Goal: Communication & Community: Answer question/provide support

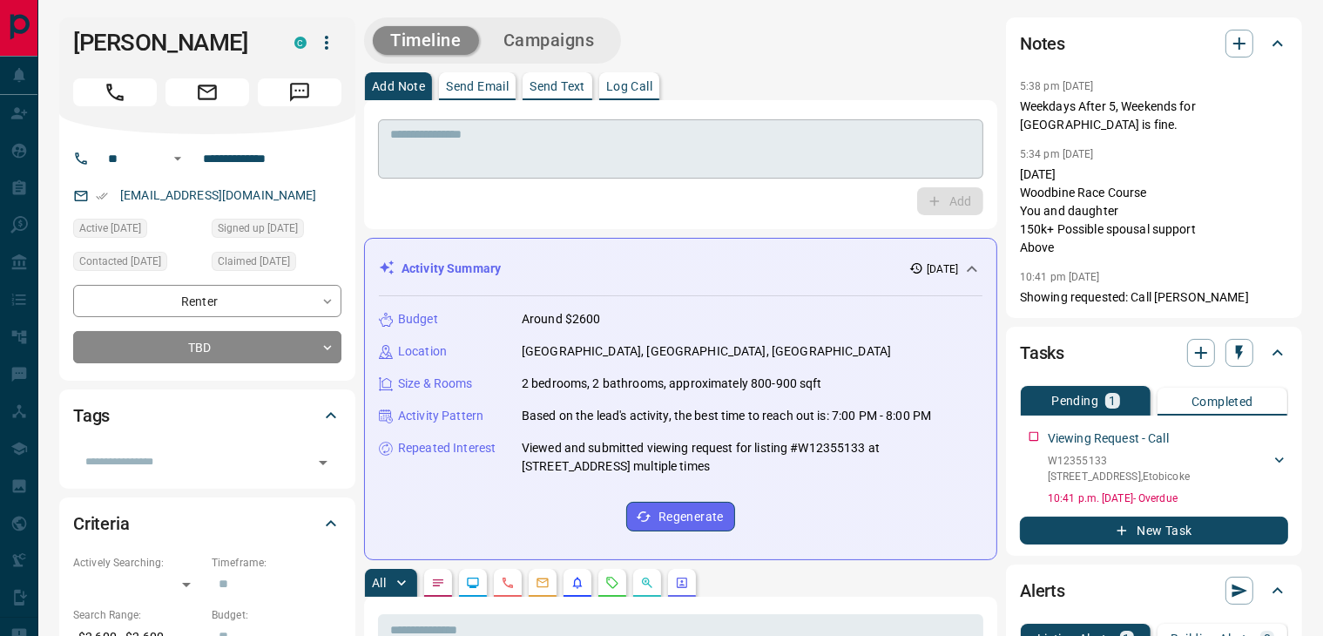
click at [568, 177] on div "* ​" at bounding box center [680, 148] width 605 height 59
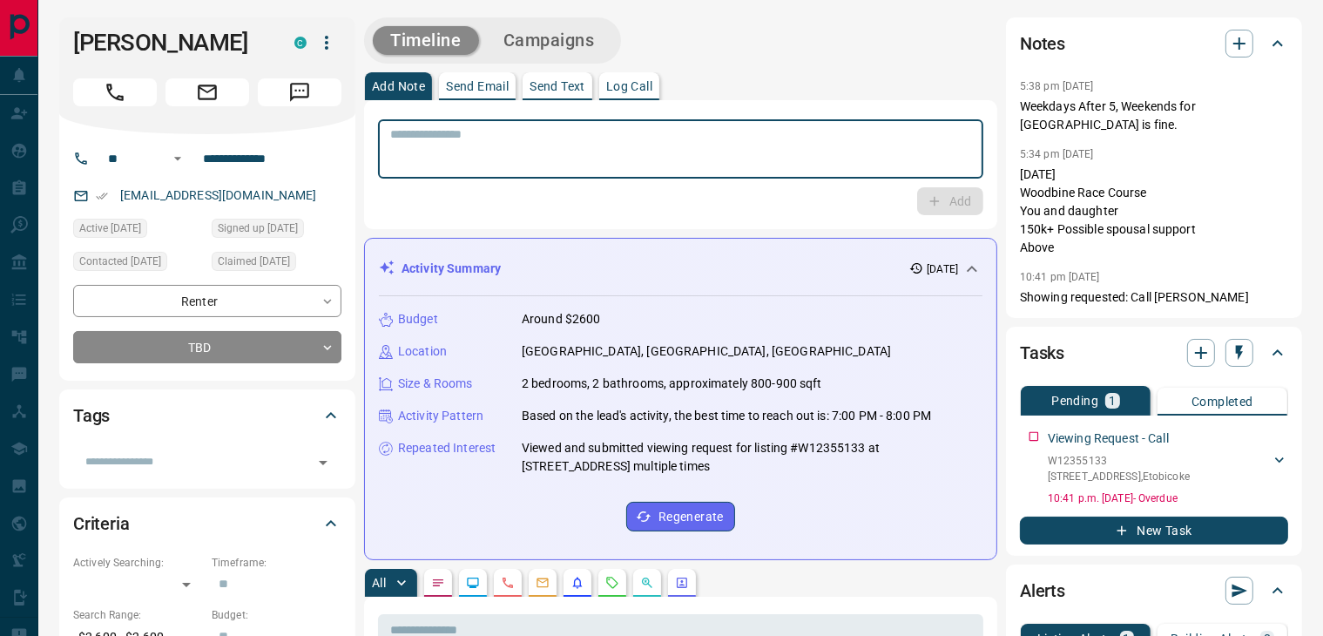
click at [573, 85] on p "Send Text" at bounding box center [558, 86] width 56 height 12
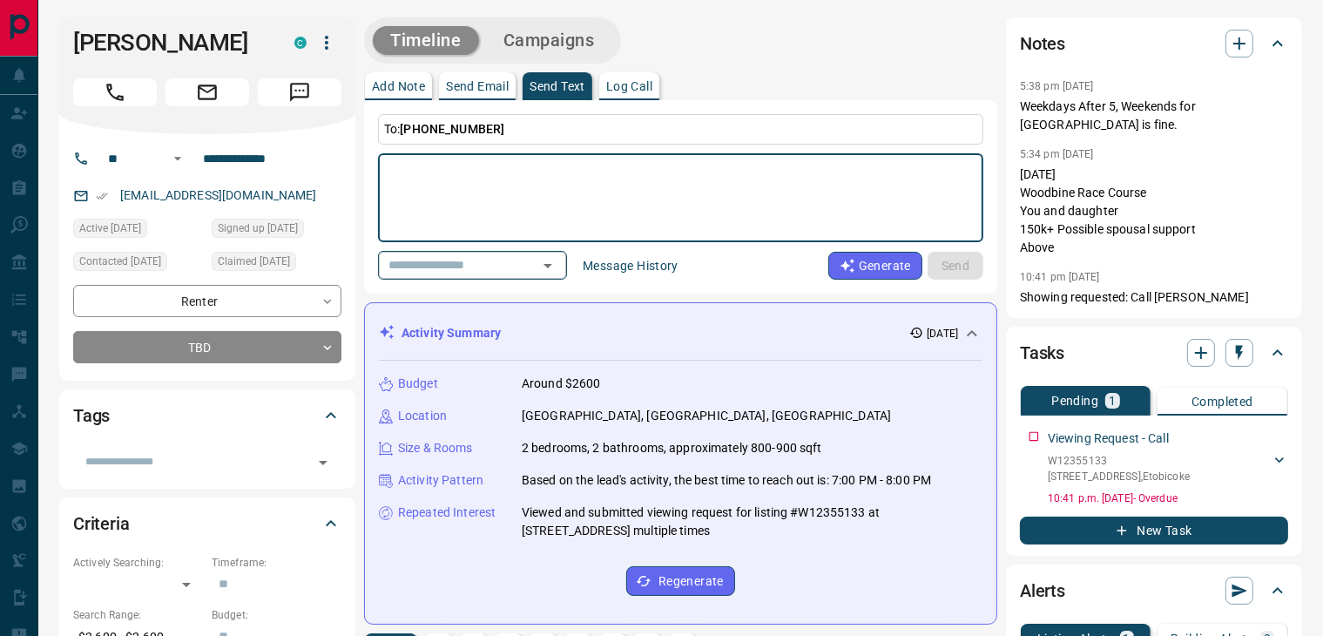
click at [512, 275] on div "​" at bounding box center [472, 265] width 189 height 29
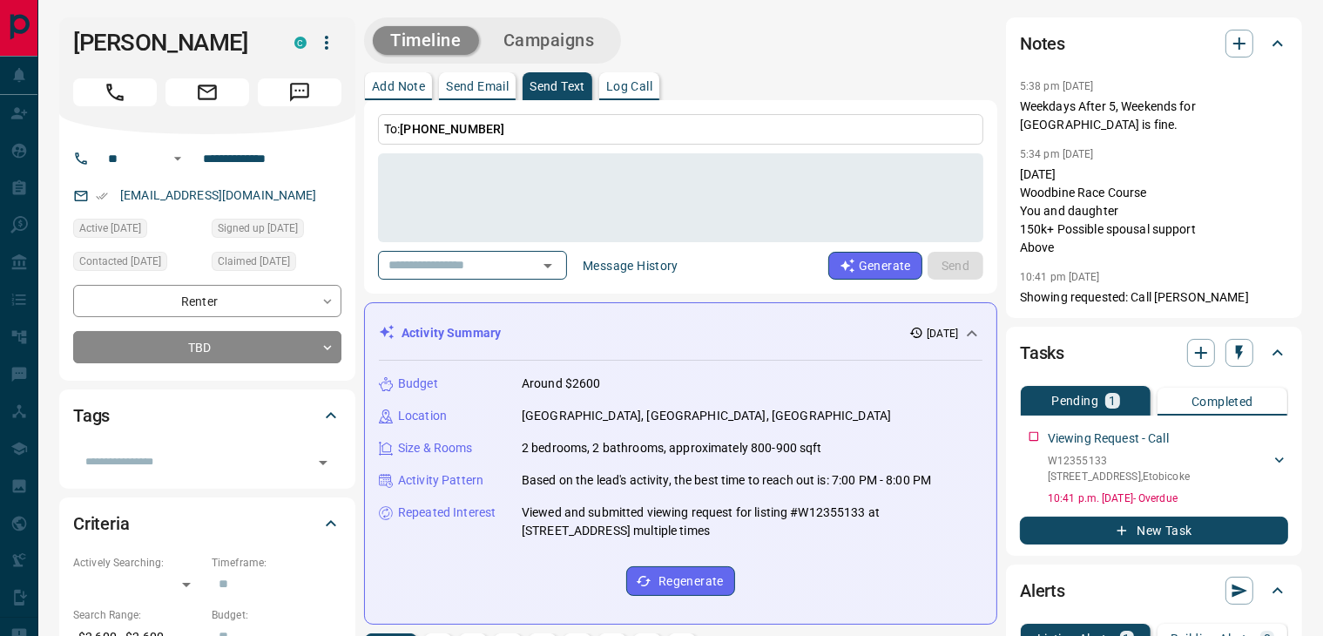
click at [663, 375] on div "Budget Around $2600" at bounding box center [681, 384] width 604 height 18
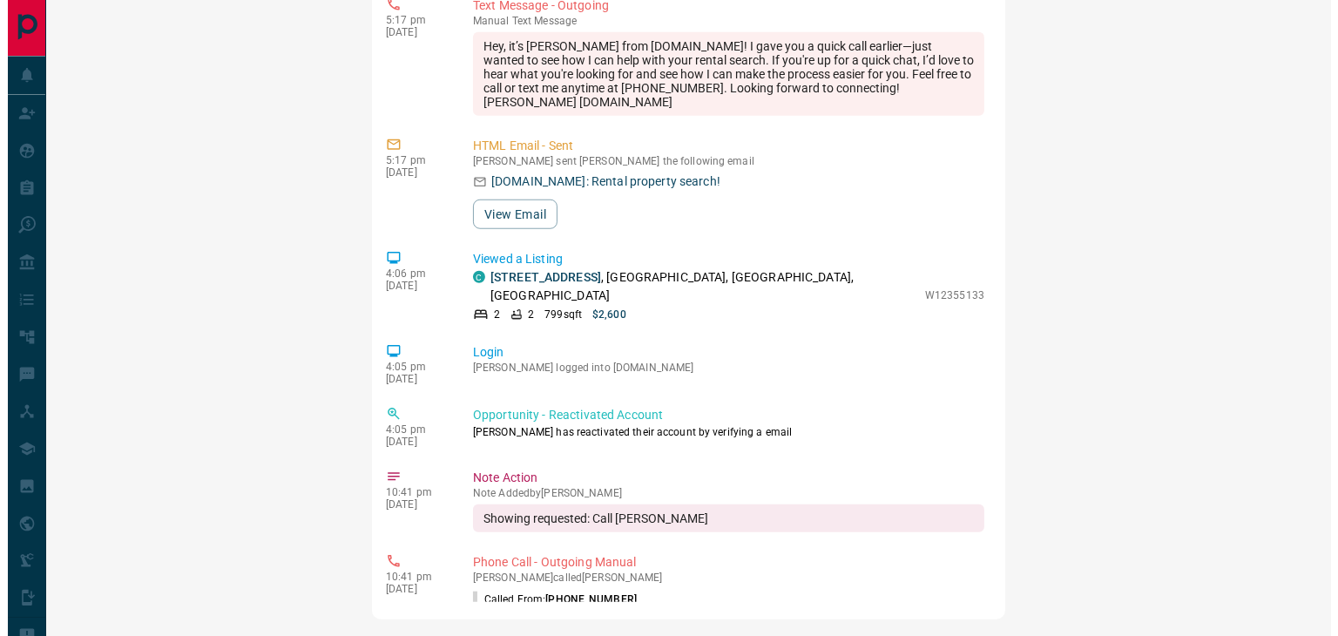
scroll to position [87, 0]
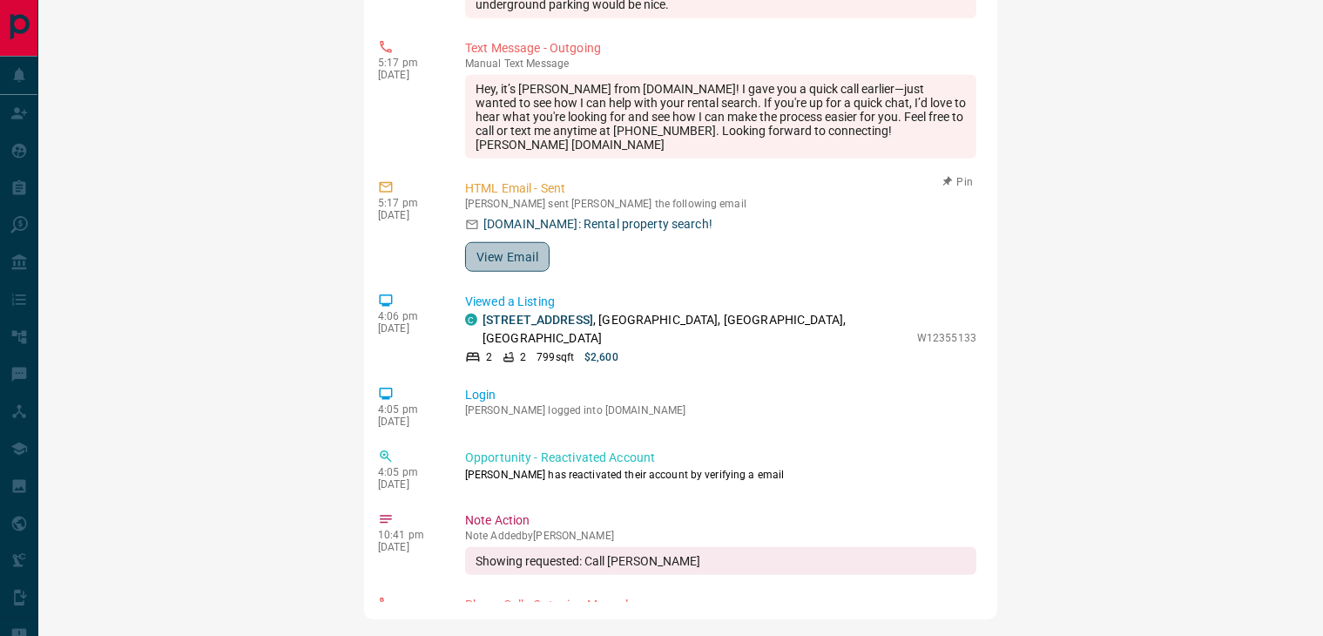
click at [492, 270] on button "View Email" at bounding box center [507, 257] width 85 height 30
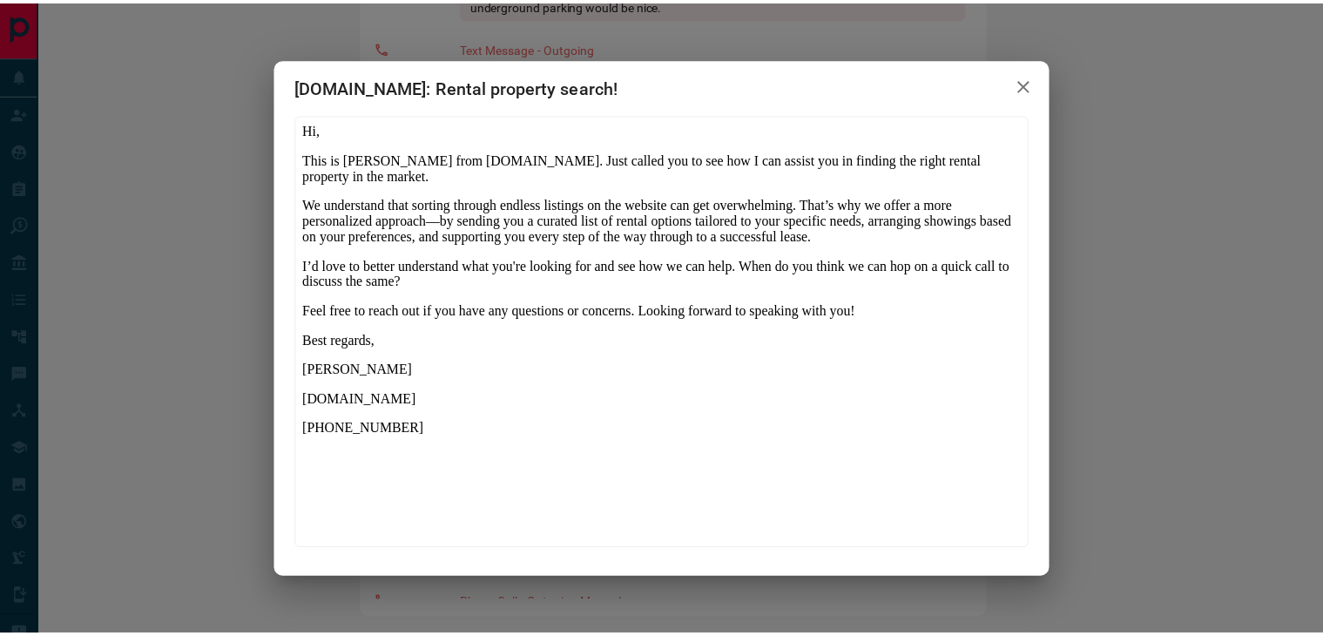
scroll to position [0, 0]
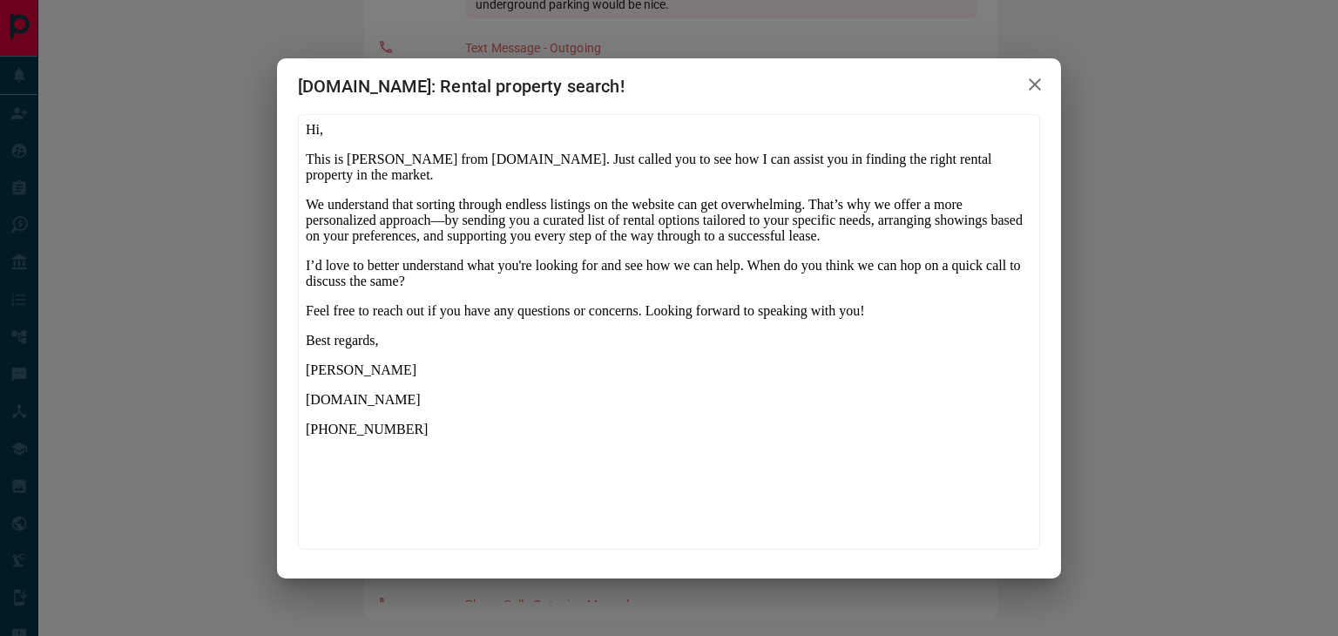
click at [1035, 90] on icon "button" at bounding box center [1035, 84] width 21 height 21
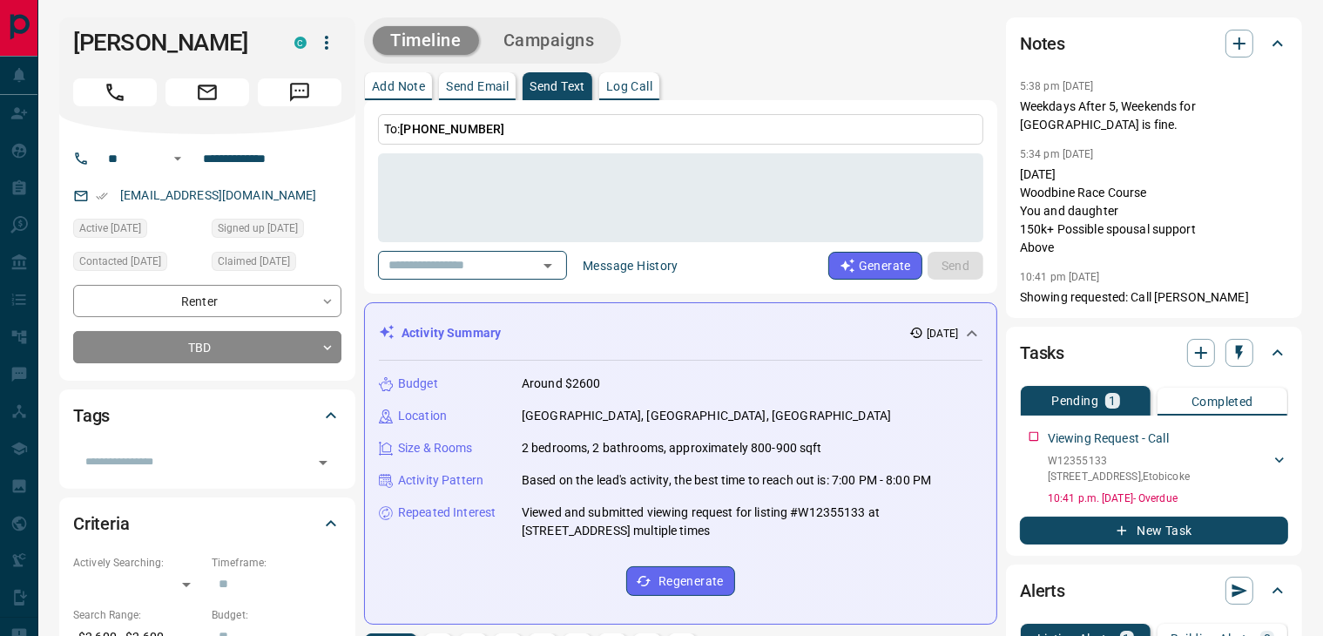
scroll to position [261, 0]
drag, startPoint x: 252, startPoint y: 196, endPoint x: 100, endPoint y: 191, distance: 151.7
click at [100, 191] on div "[EMAIL_ADDRESS][DOMAIN_NAME]" at bounding box center [207, 195] width 268 height 29
copy link "[EMAIL_ADDRESS][DOMAIN_NAME]"
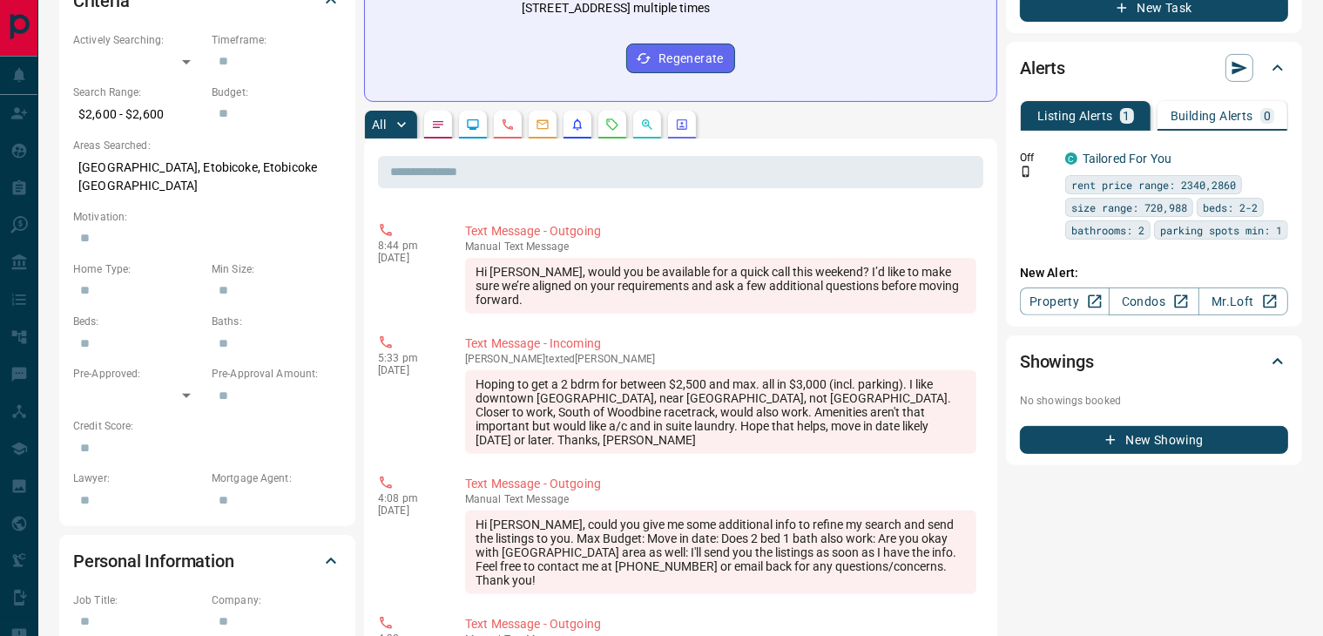
scroll to position [0, 0]
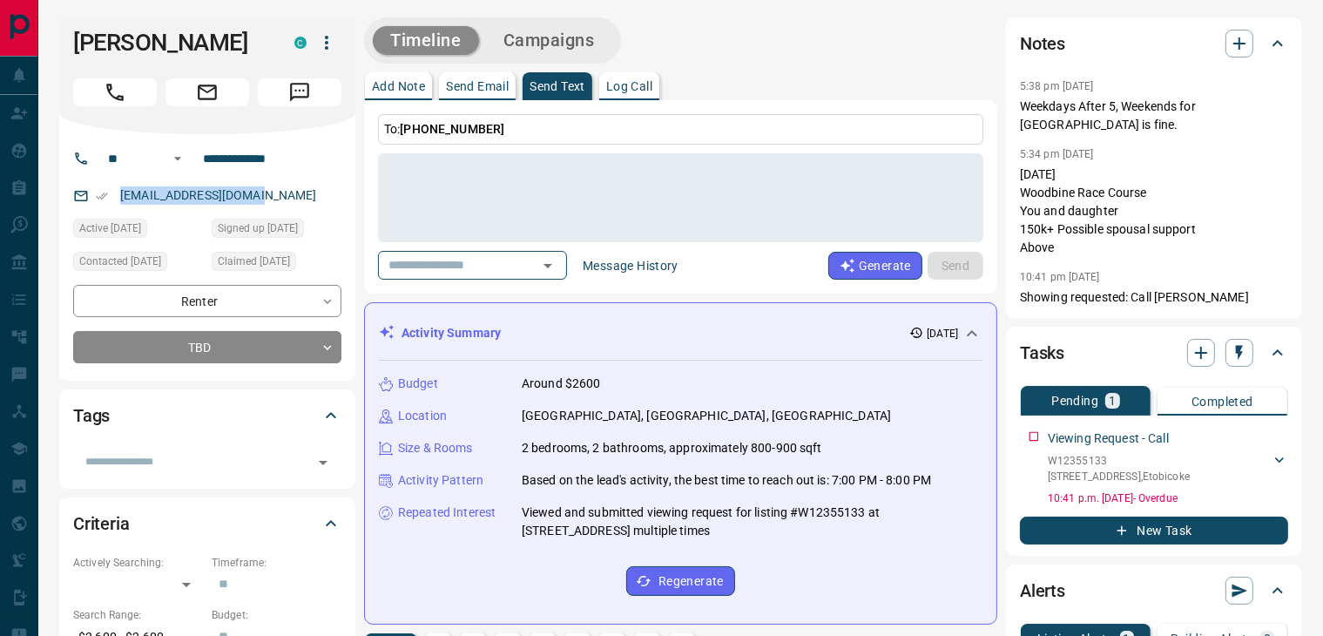
click at [541, 88] on p "Send Text" at bounding box center [558, 86] width 56 height 12
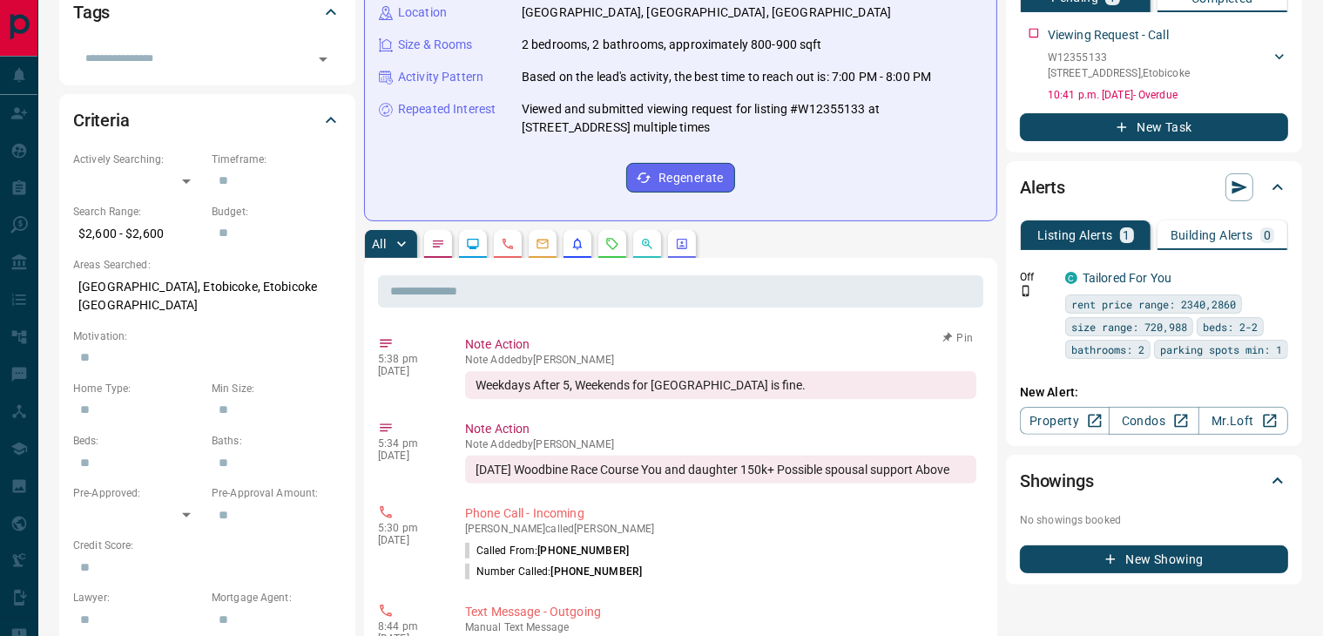
scroll to position [87, 0]
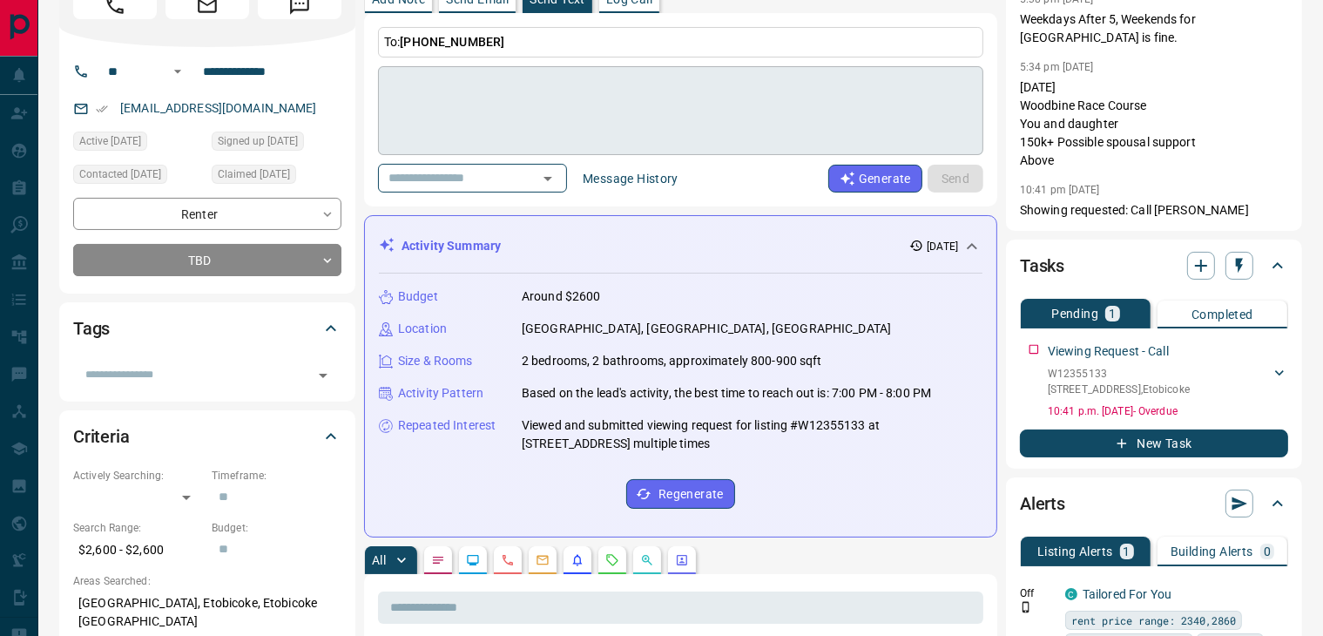
click at [502, 137] on textarea at bounding box center [680, 111] width 581 height 74
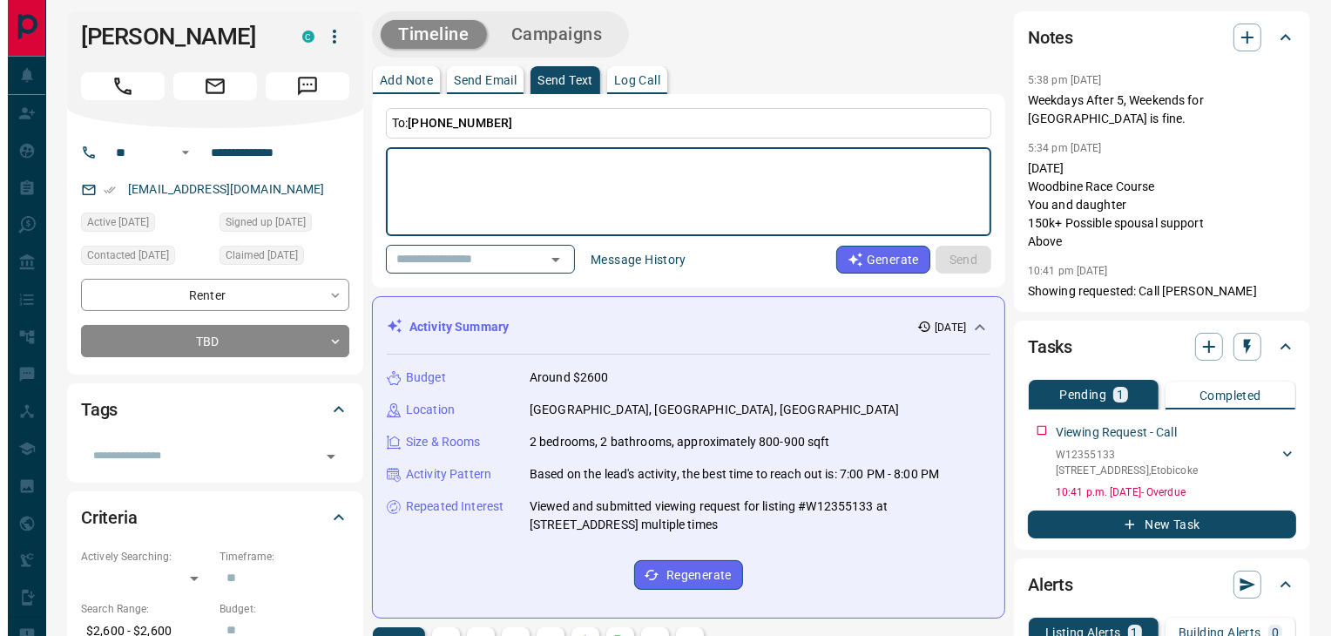
scroll to position [0, 0]
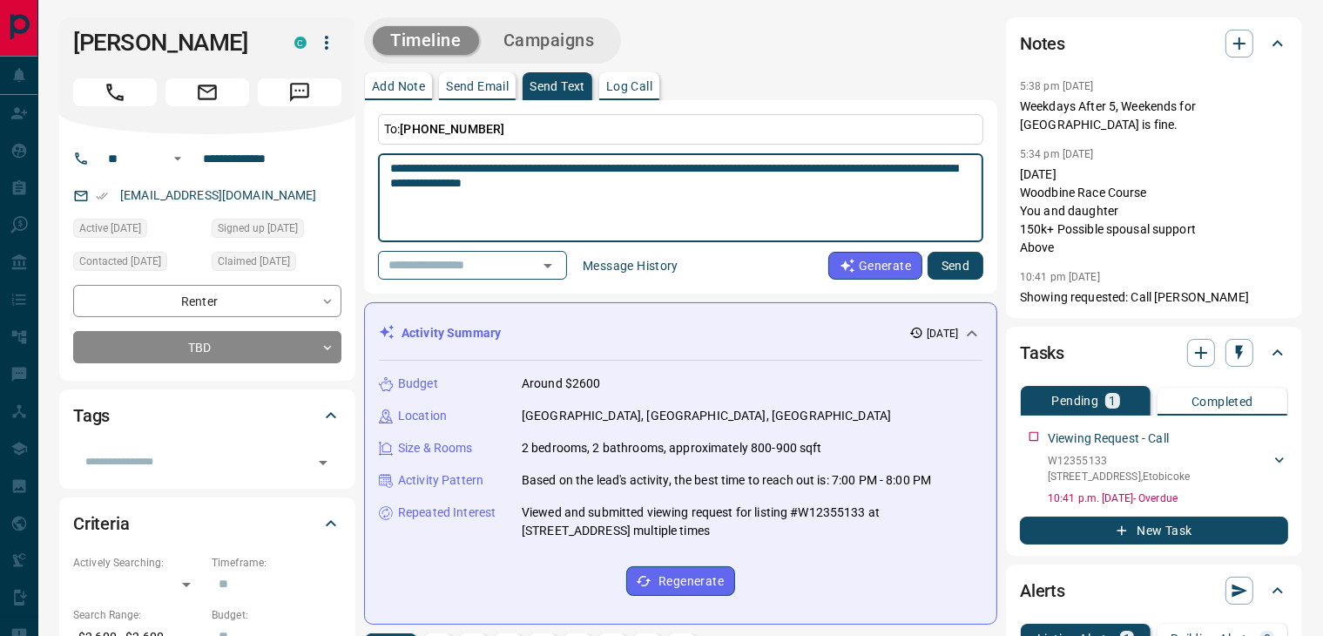
type textarea "**********"
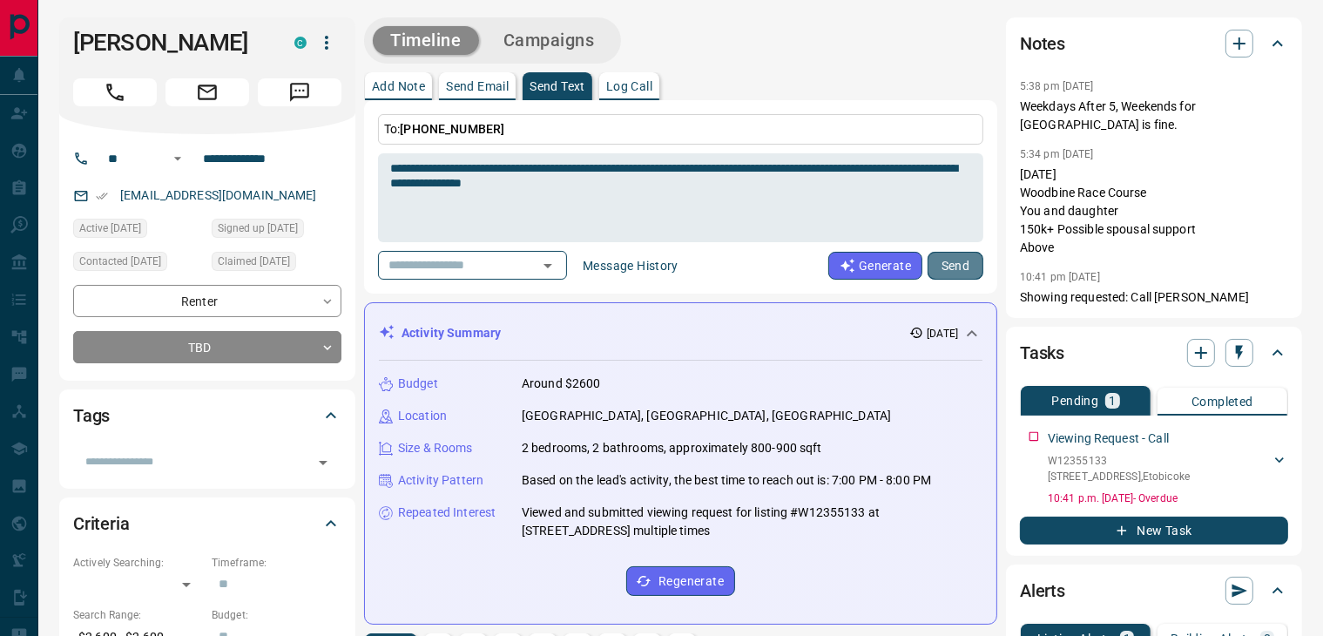
click at [964, 254] on button "Send" at bounding box center [956, 266] width 56 height 28
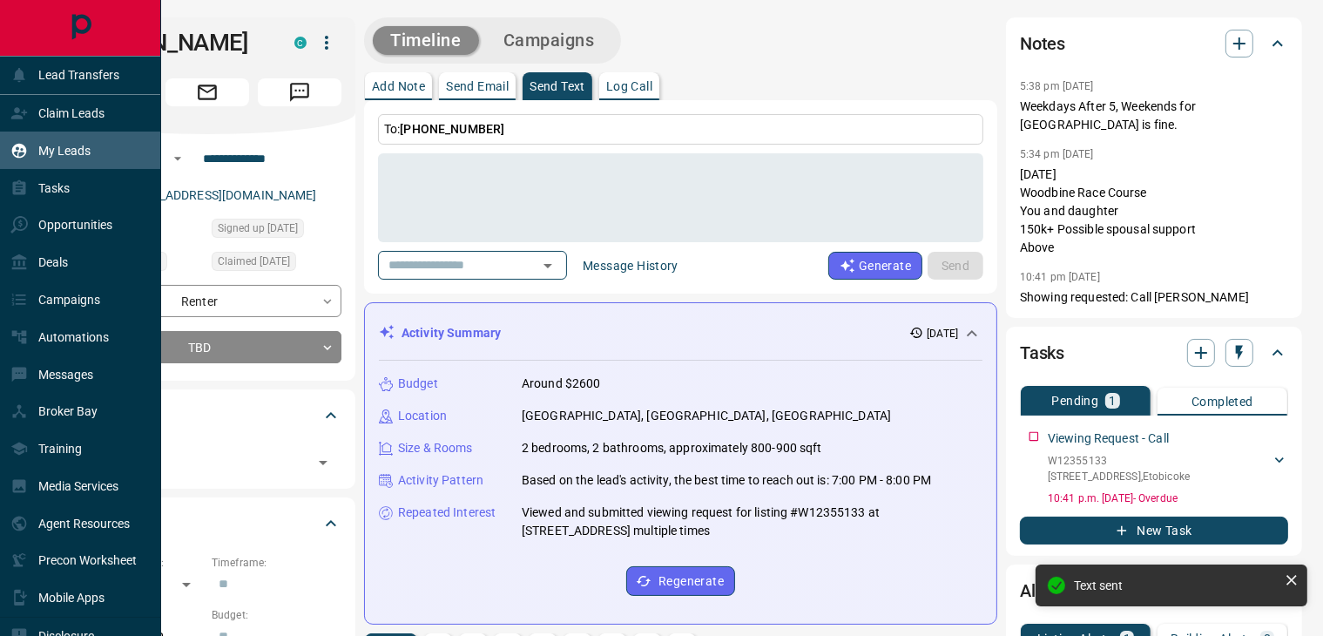
click at [67, 162] on div "My Leads" at bounding box center [50, 150] width 80 height 29
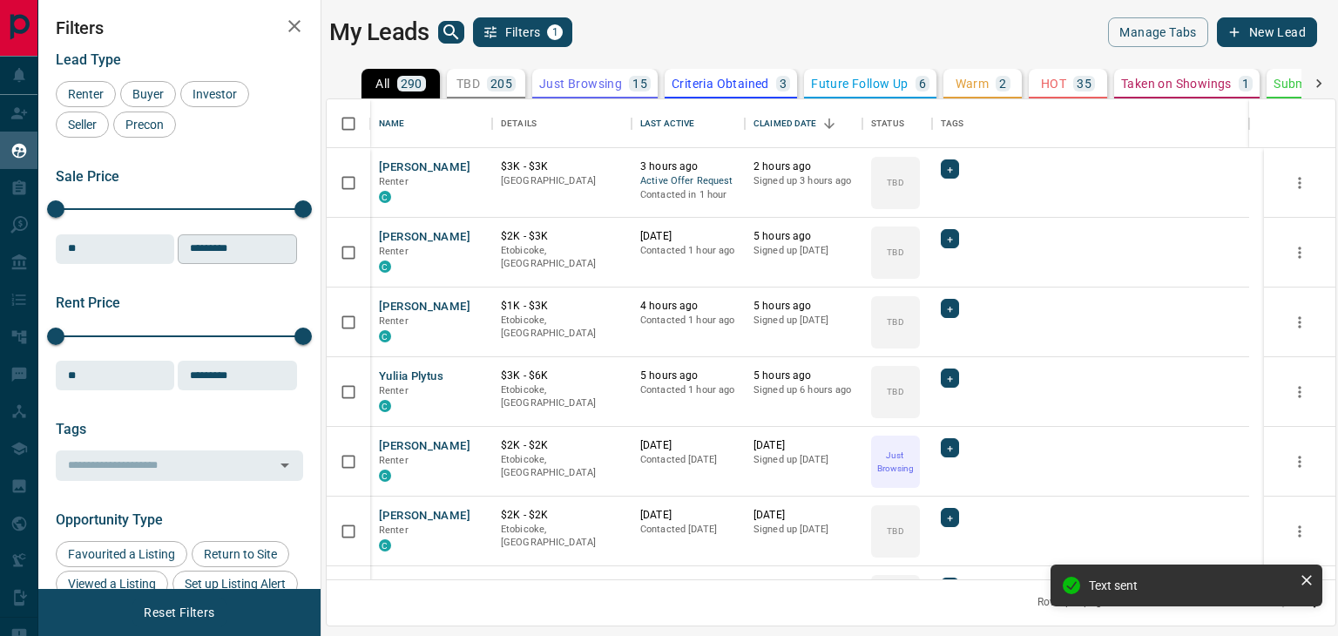
scroll to position [465, 994]
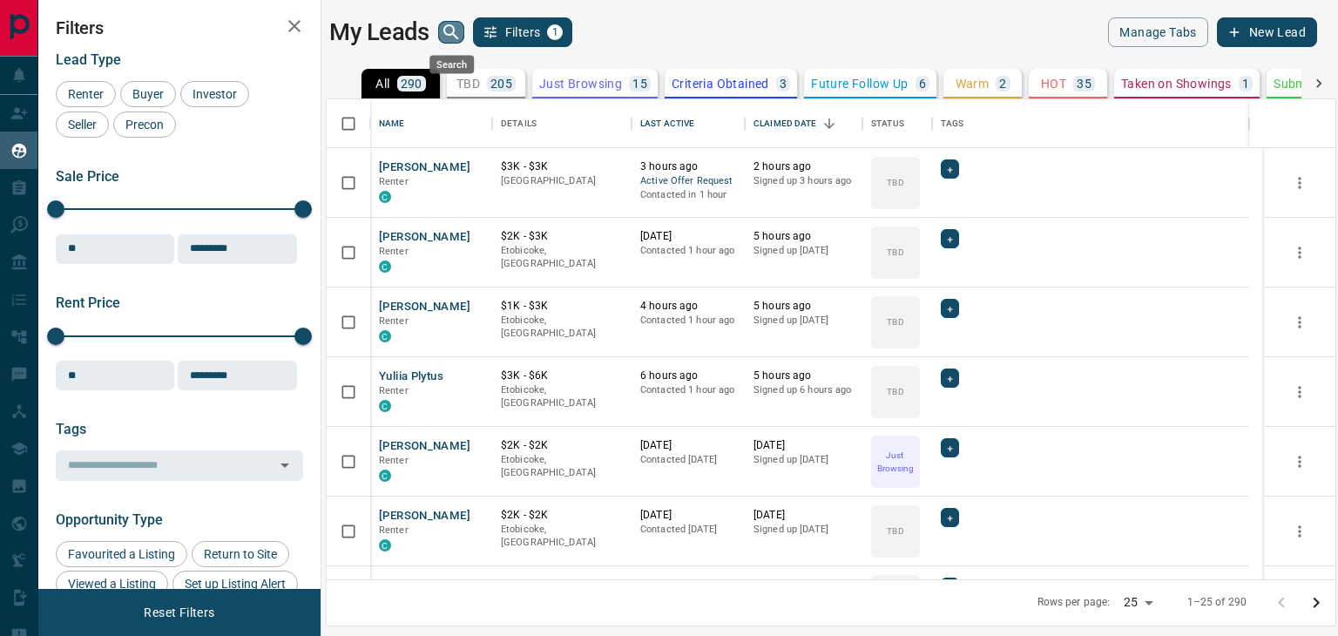
click at [446, 36] on icon "search button" at bounding box center [451, 32] width 21 height 21
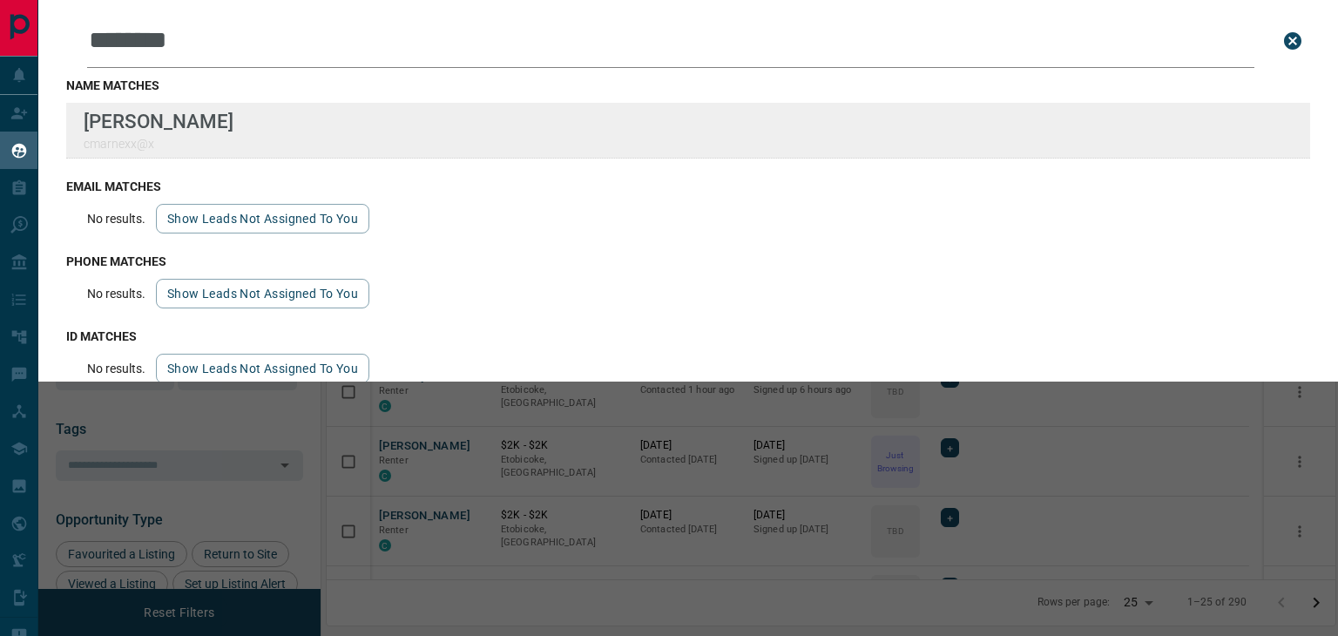
type input "********"
